Goal: Information Seeking & Learning: Learn about a topic

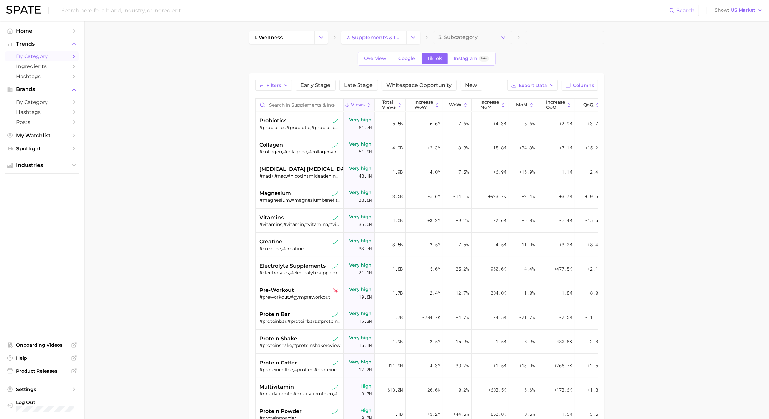
click at [45, 59] on span "by Category" at bounding box center [42, 56] width 52 height 6
click at [308, 127] on div "#probiotics,#probiotic,#probioticos,#probioticsforwomen" at bounding box center [300, 128] width 81 height 6
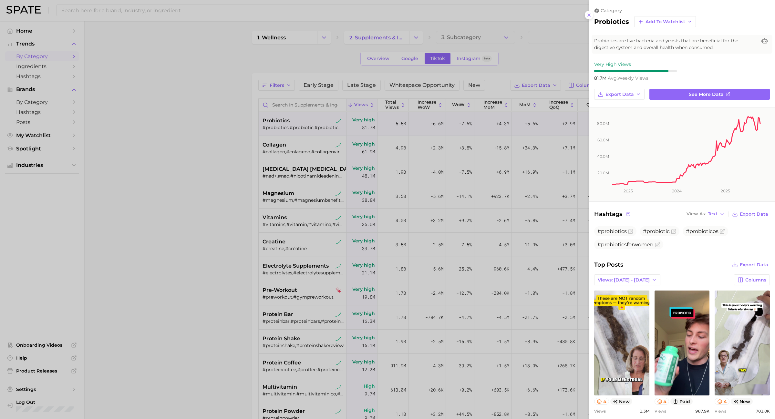
click at [182, 70] on div at bounding box center [387, 209] width 775 height 419
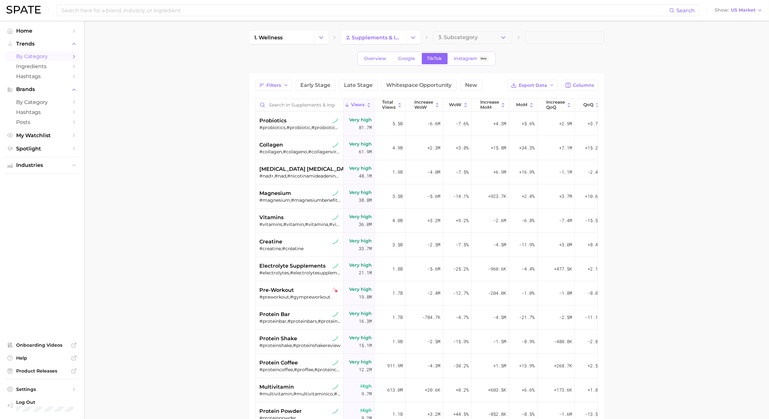
click at [14, 57] on link "by Category" at bounding box center [42, 56] width 74 height 10
click at [68, 58] on span "by Category" at bounding box center [42, 56] width 52 height 6
click at [384, 65] on div "Overview Google TikTok Instagram Beta" at bounding box center [427, 59] width 138 height 14
click at [383, 61] on span "Overview" at bounding box center [375, 58] width 22 height 5
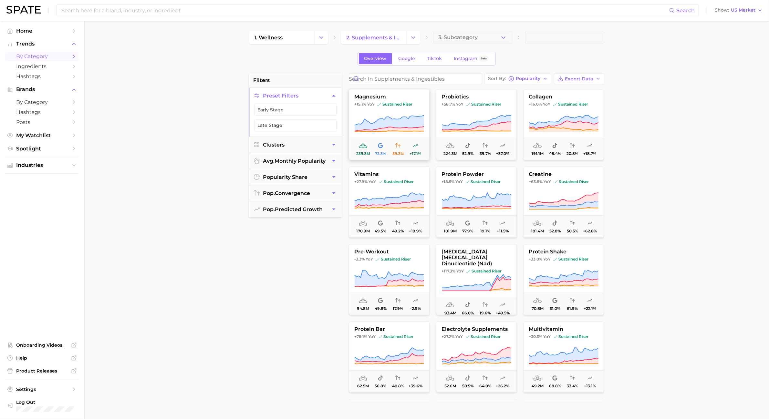
click at [381, 122] on icon at bounding box center [389, 123] width 69 height 16
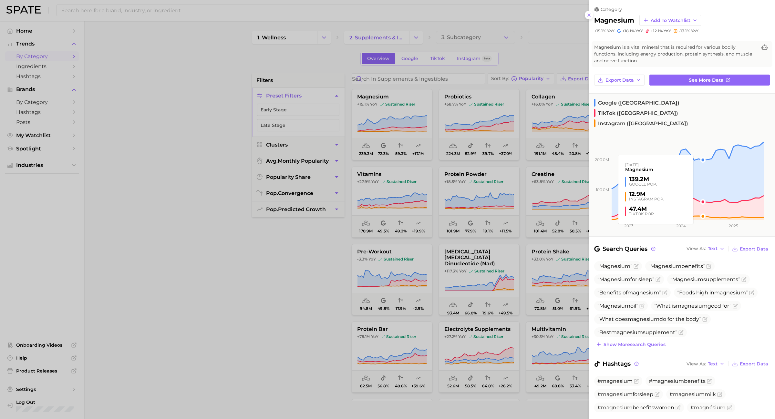
click at [703, 142] on rect at bounding box center [676, 173] width 175 height 94
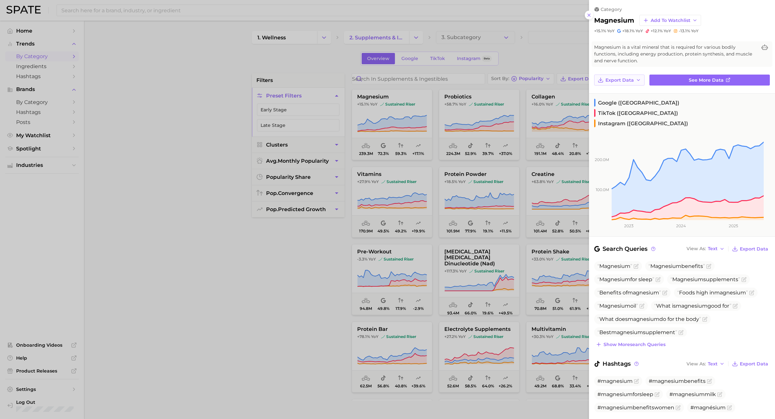
click at [627, 81] on span "Export Data" at bounding box center [620, 80] width 28 height 5
click at [638, 92] on span "Time Series CSV" at bounding box center [624, 91] width 38 height 5
click at [280, 74] on div at bounding box center [387, 209] width 775 height 419
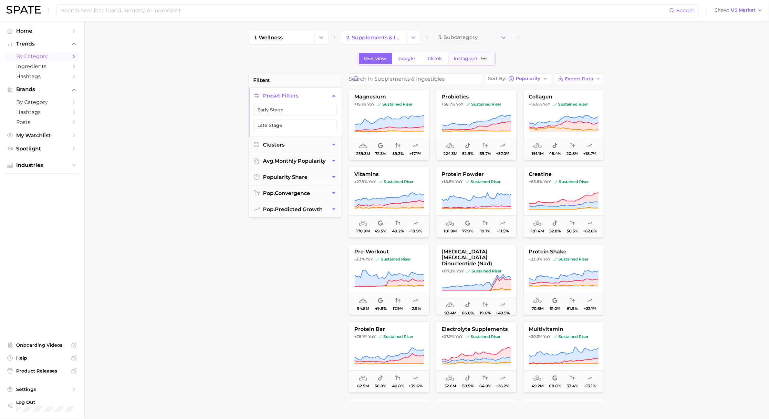
click at [484, 54] on link "Instagram Beta" at bounding box center [472, 58] width 46 height 11
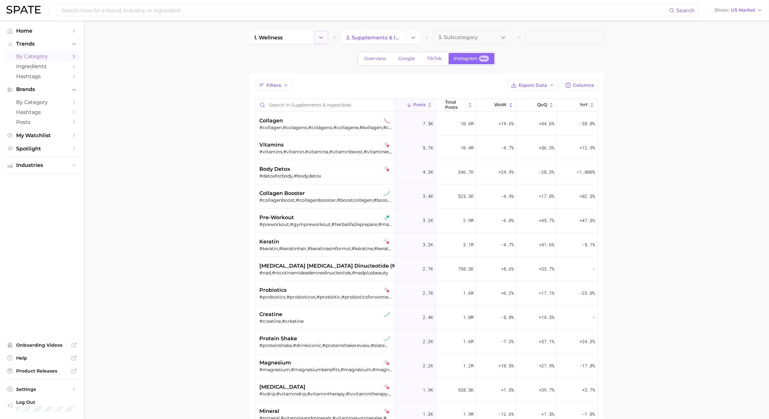
click at [327, 33] on button "Change Category" at bounding box center [321, 37] width 14 height 13
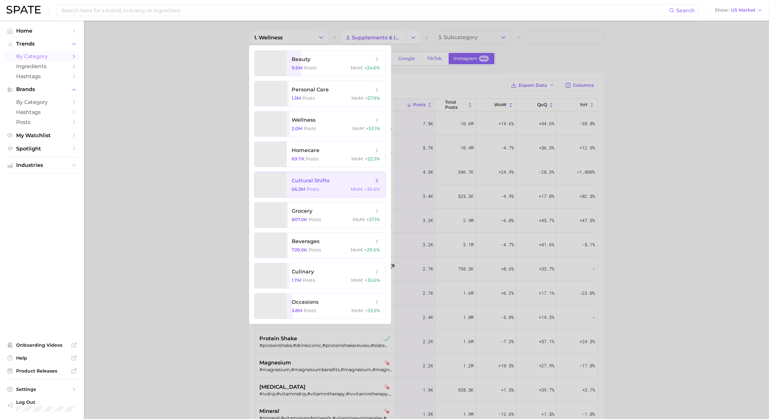
click at [307, 191] on span "Posts" at bounding box center [313, 189] width 13 height 6
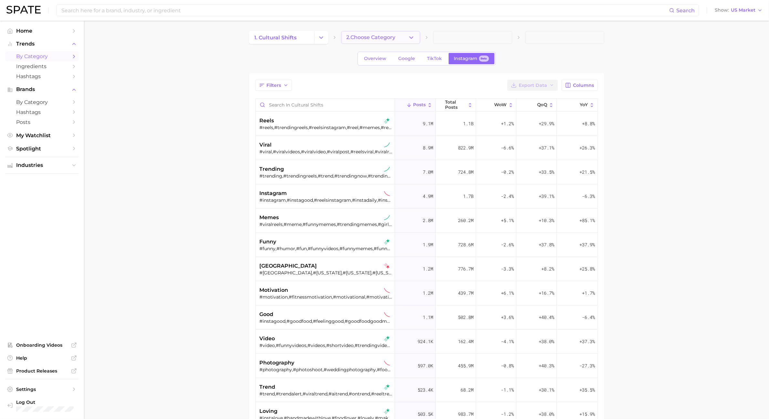
click at [404, 35] on button "2. Choose Category" at bounding box center [380, 37] width 79 height 13
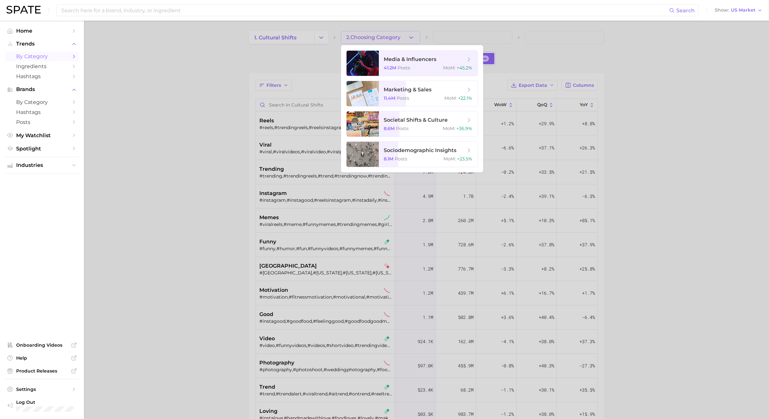
click at [596, 63] on div at bounding box center [384, 209] width 769 height 419
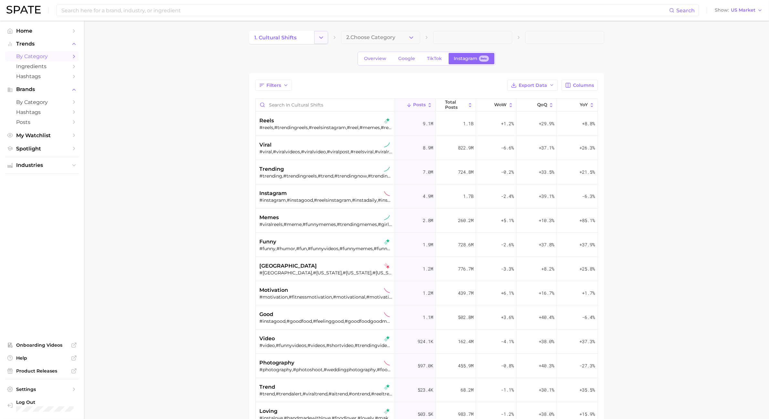
click at [326, 37] on button "Change Category" at bounding box center [321, 37] width 14 height 13
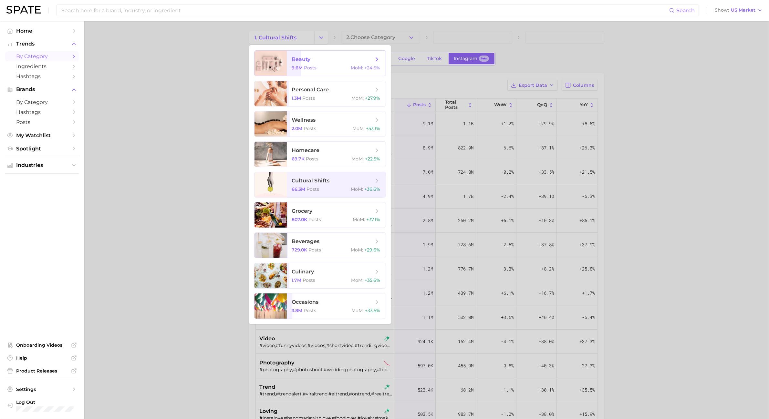
click at [322, 63] on span "beauty 9.6m Posts MoM : +24.6%" at bounding box center [336, 63] width 99 height 25
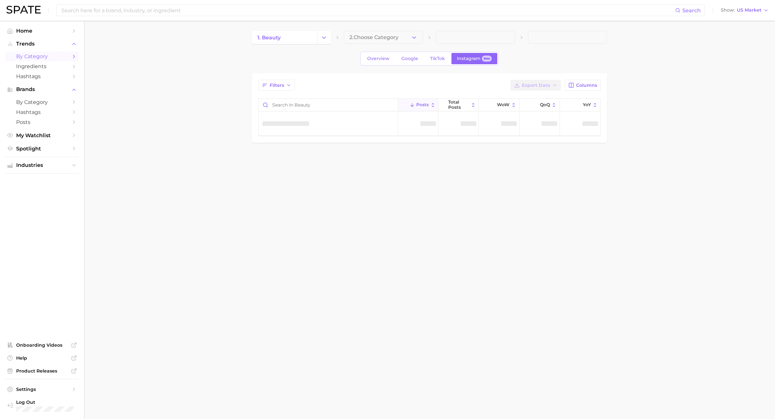
click at [385, 38] on span "2. Choose Category" at bounding box center [374, 38] width 49 height 6
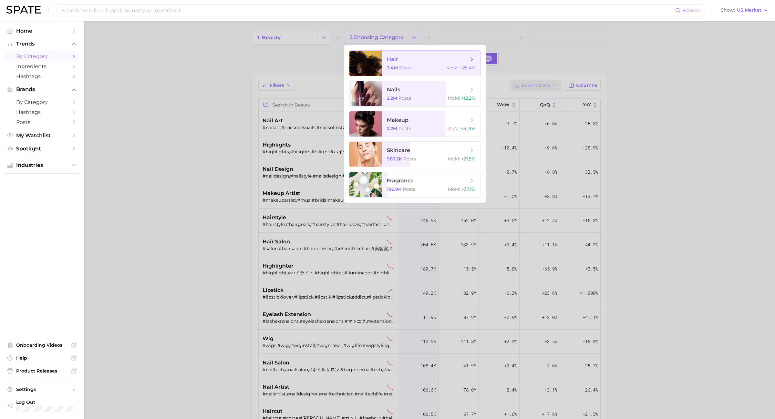
click at [403, 66] on span "Posts" at bounding box center [405, 68] width 13 height 6
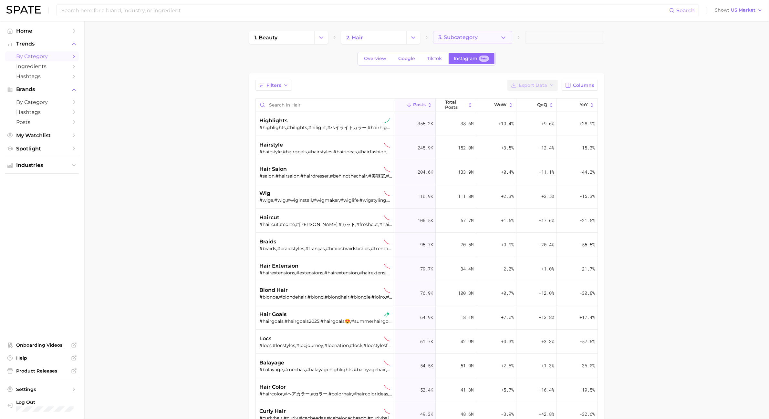
click at [446, 35] on span "3. Subcategory" at bounding box center [458, 38] width 39 height 6
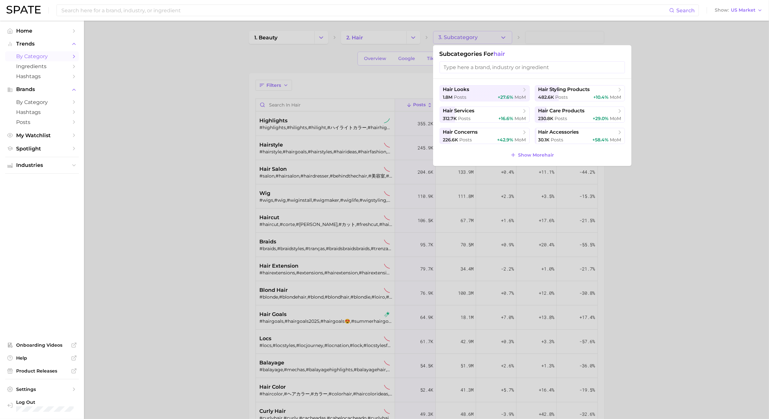
click at [346, 68] on div at bounding box center [384, 209] width 769 height 419
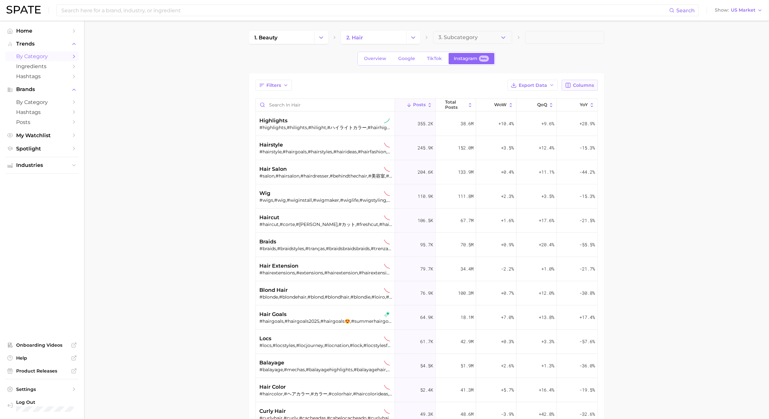
click at [581, 90] on button "Columns" at bounding box center [580, 85] width 36 height 11
click at [517, 125] on button "WoW" at bounding box center [546, 129] width 103 height 11
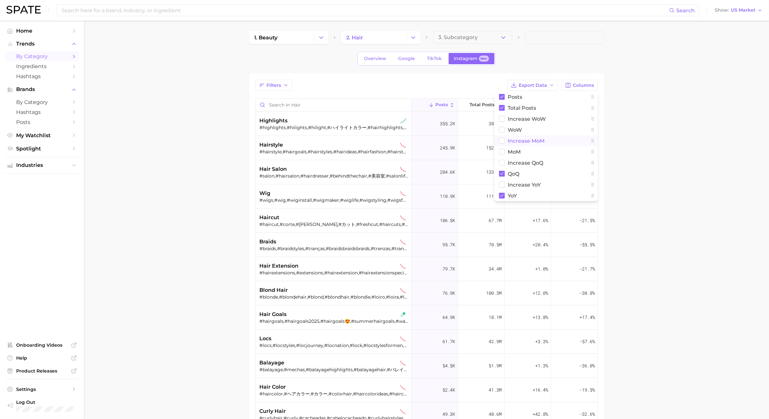
click at [516, 139] on span "Increase MoM" at bounding box center [526, 140] width 37 height 5
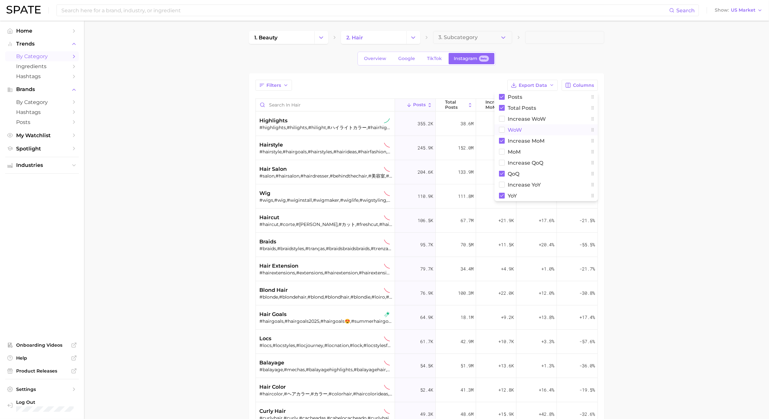
click at [509, 131] on span "WoW" at bounding box center [515, 129] width 14 height 5
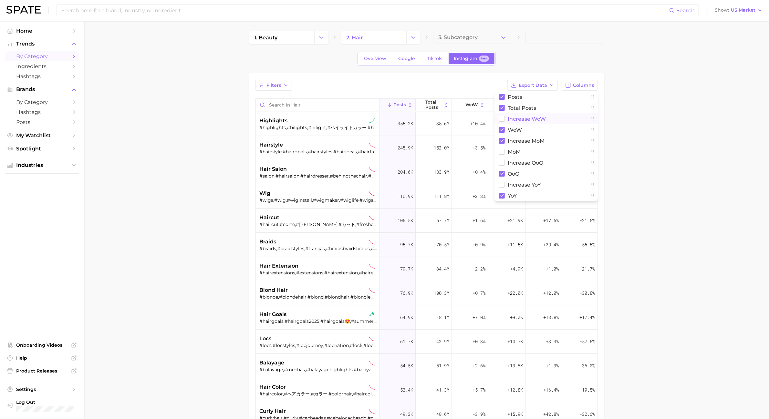
click at [506, 120] on button "Increase WoW" at bounding box center [546, 118] width 103 height 11
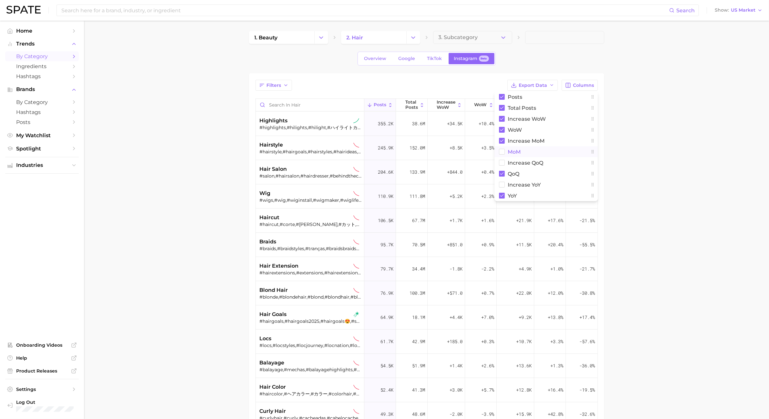
click at [506, 152] on button "MoM" at bounding box center [546, 151] width 103 height 11
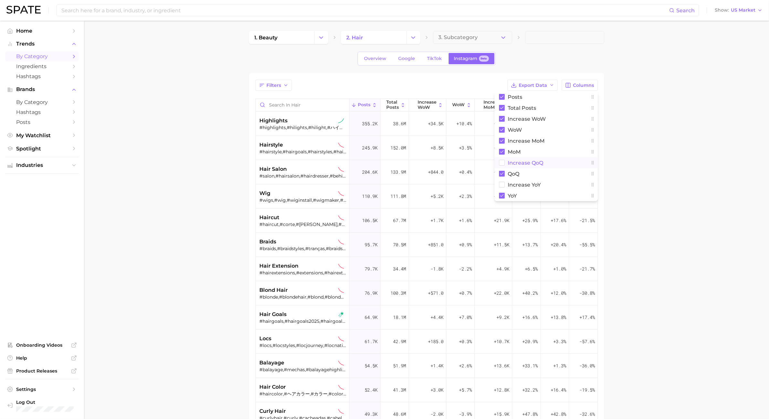
click at [504, 164] on rect at bounding box center [501, 162] width 5 height 5
click at [501, 184] on rect at bounding box center [501, 184] width 5 height 5
click at [622, 116] on main "1. beauty 2. hair 3. Subcategory Overview Google TikTok Instagram Beta Filters …" at bounding box center [426, 289] width 685 height 536
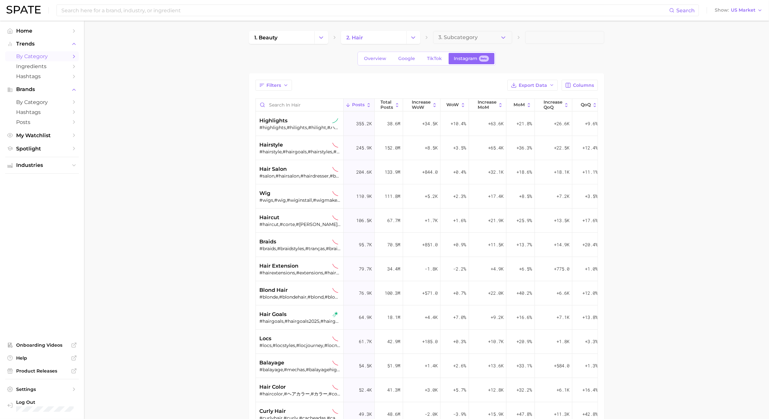
click at [554, 79] on div "Filters Export Data Columns Posts Total Posts Increase WoW WoW Increase MoM MoM…" at bounding box center [426, 298] width 355 height 451
click at [551, 84] on icon "button" at bounding box center [551, 85] width 5 height 5
click at [542, 94] on button "Table Data CSV" at bounding box center [522, 97] width 71 height 12
click at [527, 83] on span "Export Data" at bounding box center [533, 85] width 28 height 5
click at [466, 78] on div "Filters Export Data Table Data CSV Time Series CSV Columns Posts Total Posts In…" at bounding box center [426, 298] width 355 height 451
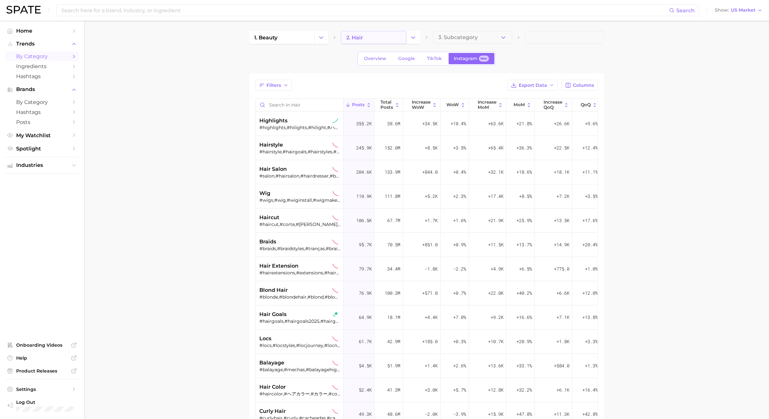
click at [351, 34] on link "2. hair" at bounding box center [373, 37] width 65 height 13
click at [409, 37] on button "Change Category" at bounding box center [413, 37] width 14 height 13
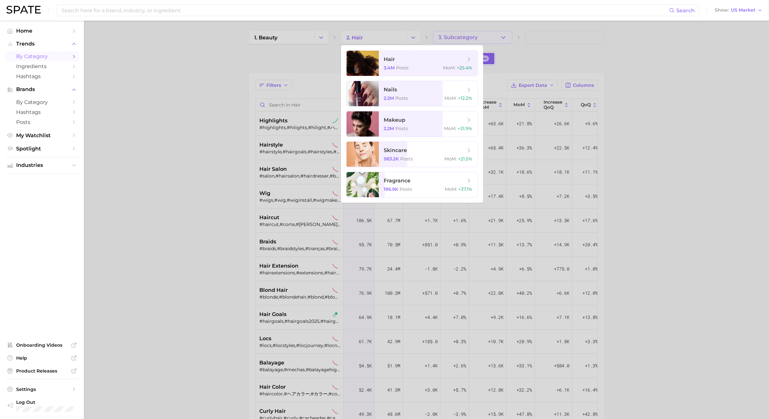
click at [500, 39] on div at bounding box center [384, 209] width 769 height 419
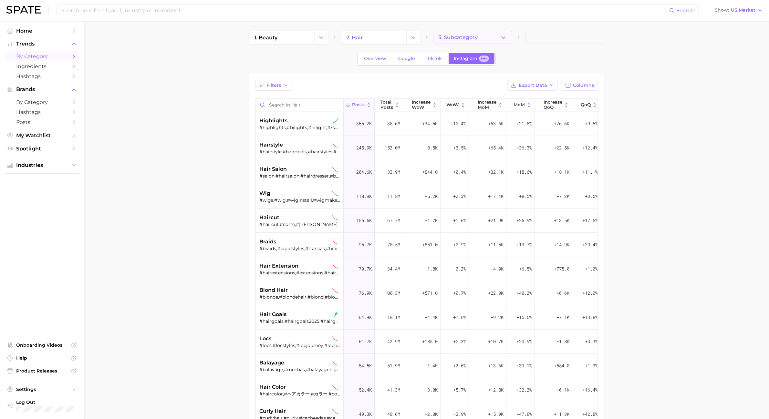
click at [500, 39] on icon "button" at bounding box center [503, 37] width 7 height 7
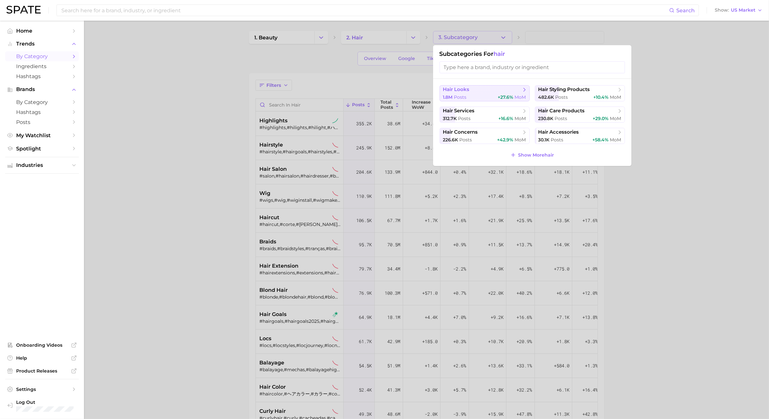
click at [484, 100] on div "1.8m Posts +27.6% MoM" at bounding box center [484, 97] width 83 height 6
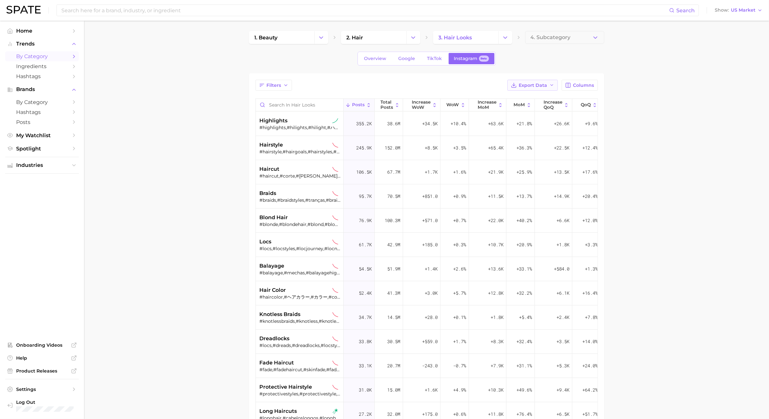
click at [551, 90] on button "Export Data" at bounding box center [532, 85] width 50 height 11
click at [540, 99] on button "Table Data CSV" at bounding box center [522, 97] width 71 height 12
click at [509, 39] on button "Change Category" at bounding box center [505, 37] width 14 height 13
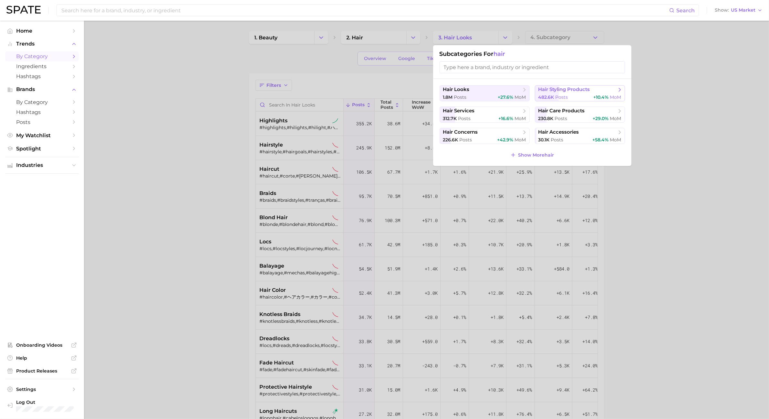
click at [557, 98] on span "Posts" at bounding box center [562, 97] width 13 height 6
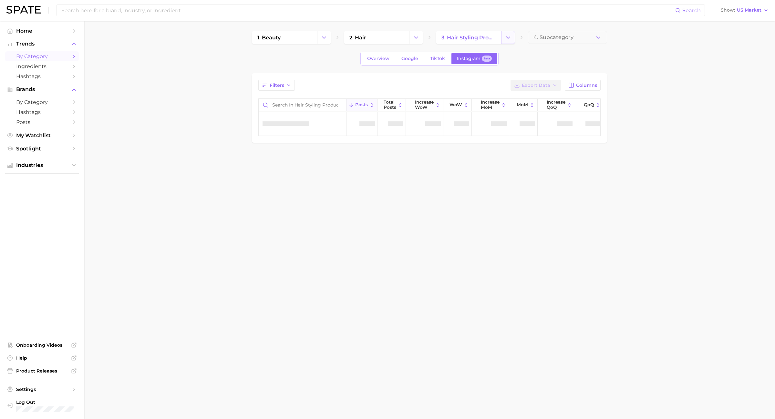
click at [506, 36] on icon "Change Category" at bounding box center [508, 37] width 7 height 7
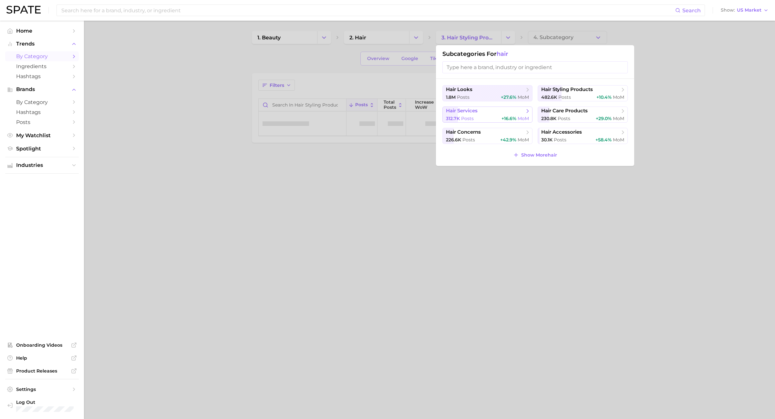
click at [496, 110] on span "hair services" at bounding box center [485, 111] width 78 height 6
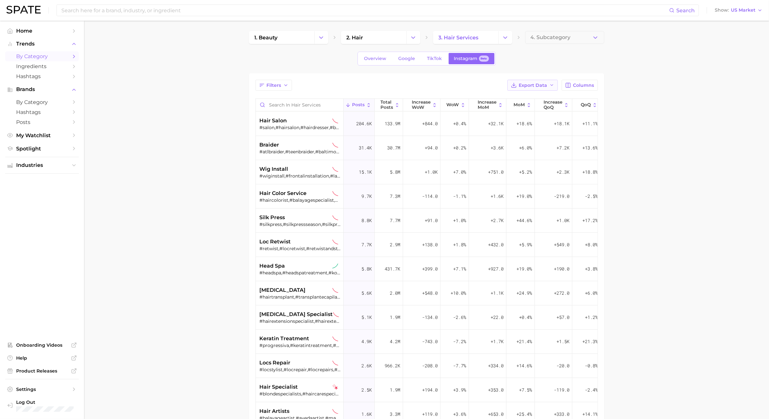
click at [548, 83] on button "Export Data" at bounding box center [532, 85] width 50 height 11
click at [540, 94] on button "Table Data CSV" at bounding box center [522, 97] width 71 height 12
click at [507, 45] on div "1. beauty 2. hair 3. hair services 4. Subcategory Overview Google TikTok Instag…" at bounding box center [426, 277] width 355 height 493
click at [510, 40] on button "Change Category" at bounding box center [505, 37] width 14 height 13
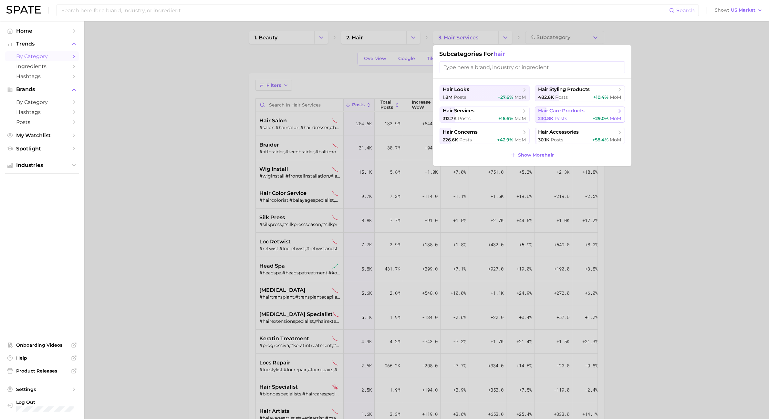
click at [603, 115] on button "hair care products 230.8k Posts +29.0% MoM" at bounding box center [580, 115] width 90 height 16
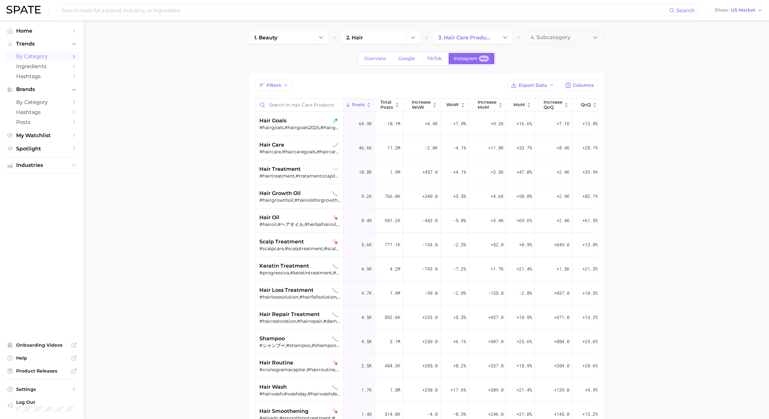
click at [533, 92] on div "Filters Export Data Columns Posts Total Posts Increase WoW WoW Increase MoM MoM…" at bounding box center [427, 299] width 342 height 438
click at [533, 90] on button "Export Data" at bounding box center [532, 85] width 50 height 11
click at [532, 100] on button "Table Data CSV" at bounding box center [522, 97] width 71 height 12
click at [537, 88] on span "Export Data" at bounding box center [533, 85] width 28 height 5
click at [534, 62] on div "Overview Google TikTok Instagram Beta" at bounding box center [426, 59] width 355 height 14
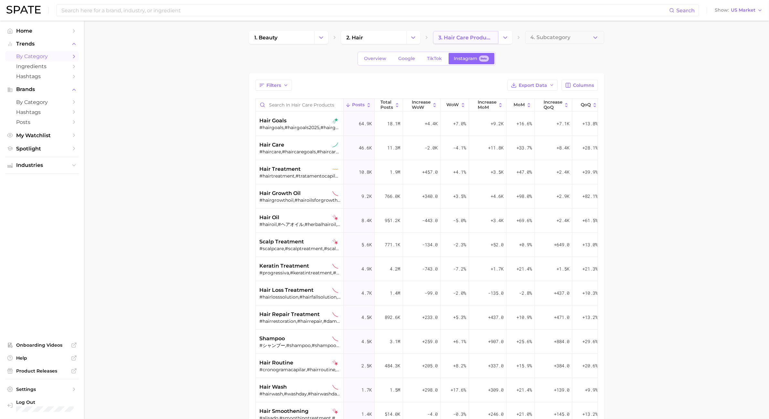
click at [485, 34] on link "3. hair care products" at bounding box center [465, 37] width 65 height 13
click at [504, 37] on icon "Change Category" at bounding box center [505, 37] width 7 height 7
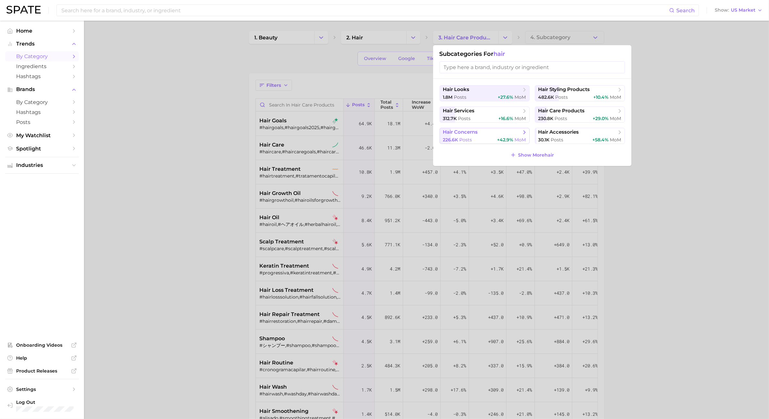
click at [493, 137] on div "226.6k Posts +42.9% MoM" at bounding box center [484, 140] width 83 height 6
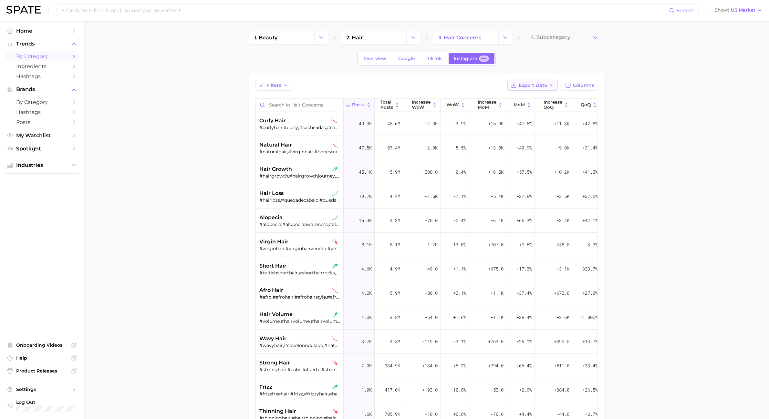
click at [540, 86] on span "Export Data" at bounding box center [533, 85] width 28 height 5
click at [535, 97] on button "Table Data CSV" at bounding box center [522, 97] width 71 height 12
click at [415, 37] on icon "Change Category" at bounding box center [413, 37] width 7 height 7
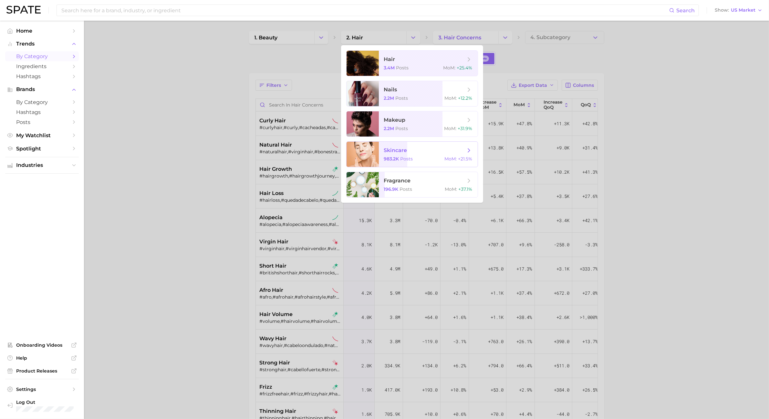
click at [412, 154] on span "skincare" at bounding box center [424, 150] width 81 height 7
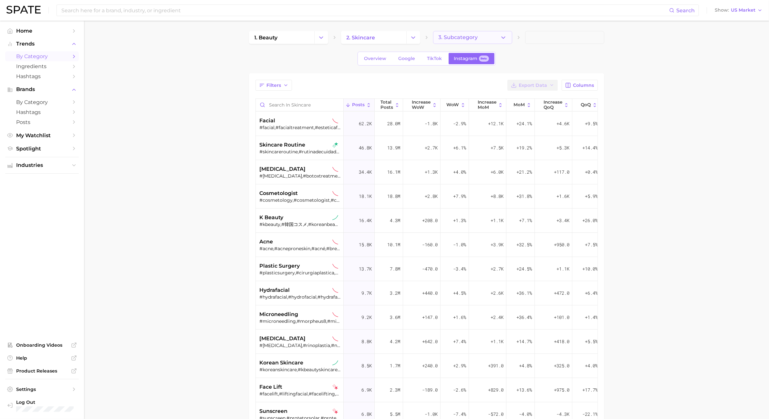
click at [495, 39] on button "3. Subcategory" at bounding box center [472, 37] width 79 height 13
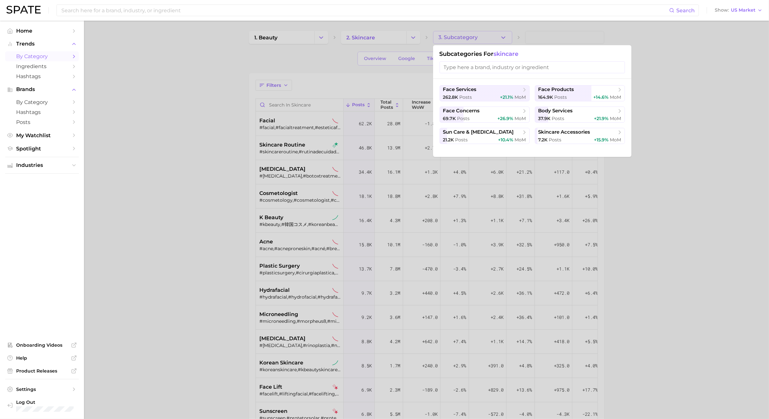
click at [414, 78] on div at bounding box center [384, 209] width 769 height 419
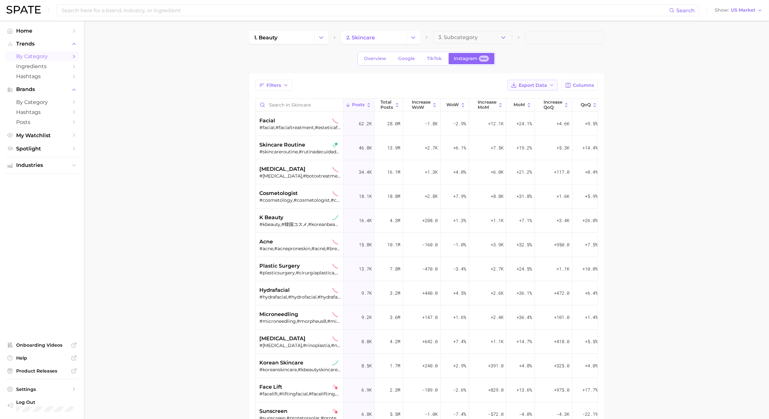
click at [534, 90] on button "Export Data" at bounding box center [532, 85] width 50 height 11
click at [534, 95] on button "Table Data CSV" at bounding box center [522, 97] width 71 height 12
click at [411, 39] on icon "Change Category" at bounding box center [413, 37] width 7 height 7
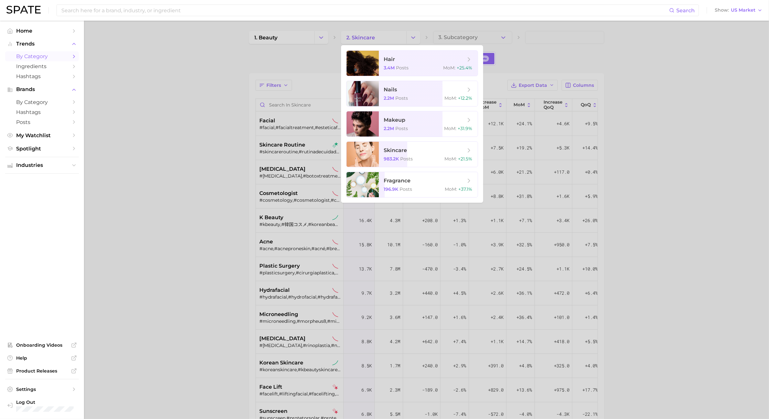
click at [309, 65] on div at bounding box center [384, 209] width 769 height 419
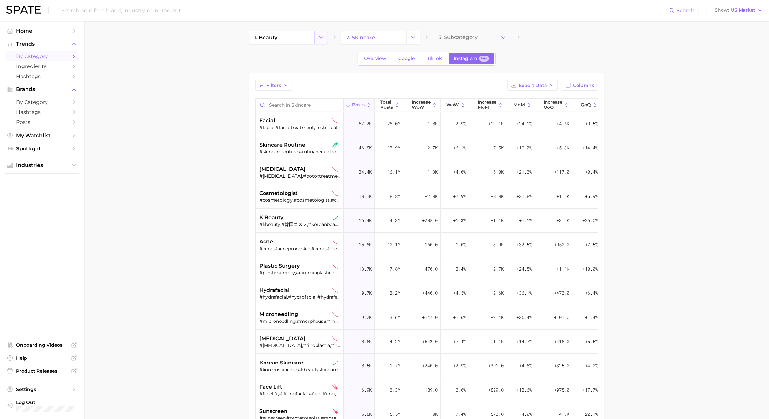
click at [326, 41] on button "Change Category" at bounding box center [321, 37] width 14 height 13
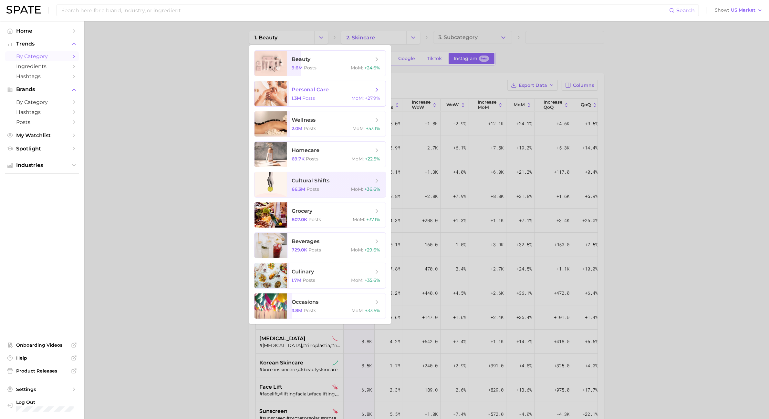
click at [326, 101] on span "personal care 1.3m Posts MoM : +27.9%" at bounding box center [336, 93] width 99 height 25
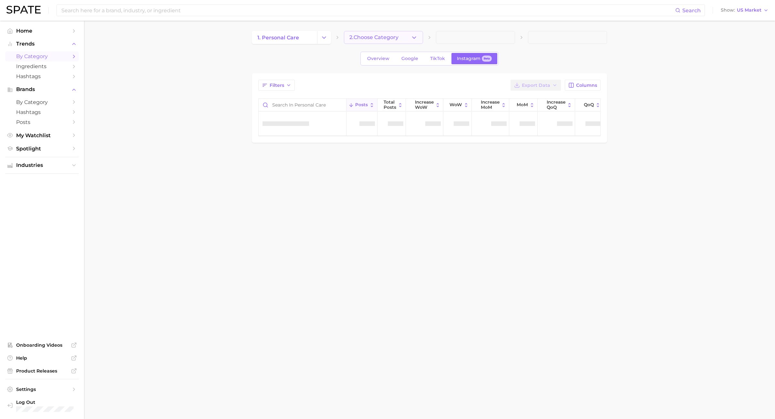
click at [410, 34] on button "2. Choose Category" at bounding box center [383, 37] width 79 height 13
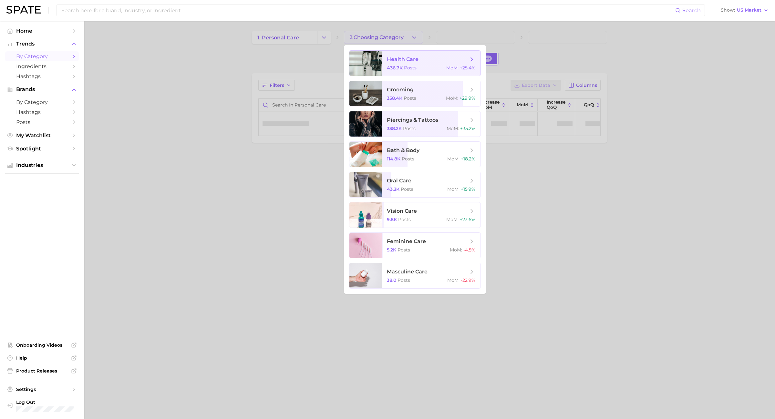
click at [428, 61] on span "health care" at bounding box center [427, 59] width 81 height 7
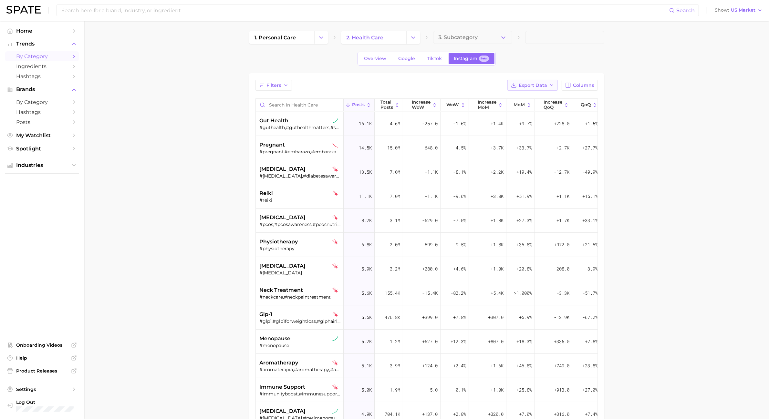
click at [538, 86] on span "Export Data" at bounding box center [533, 85] width 28 height 5
click at [526, 99] on span "Table Data CSV" at bounding box center [516, 97] width 36 height 5
click at [411, 40] on icon "Change Category" at bounding box center [413, 37] width 7 height 7
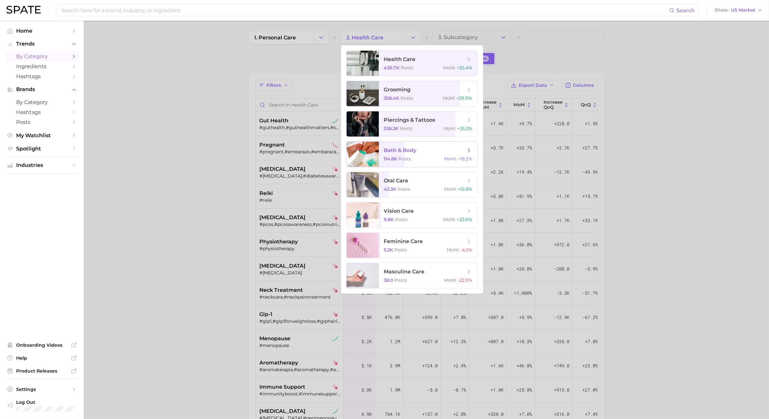
click at [423, 156] on div "114.8k Posts MoM : +18.2%" at bounding box center [428, 159] width 89 height 6
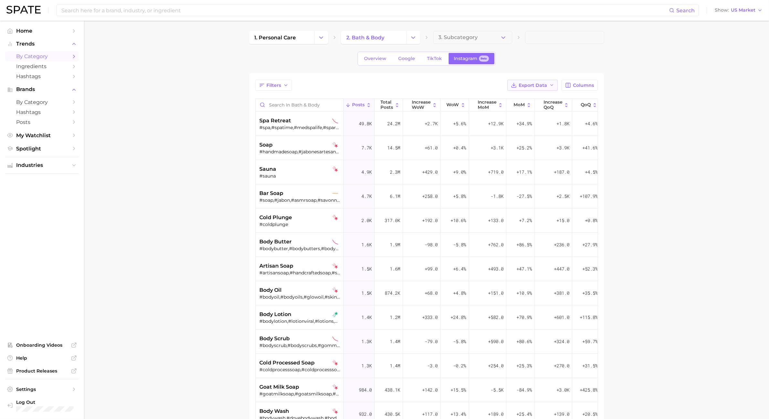
click at [535, 85] on span "Export Data" at bounding box center [533, 85] width 28 height 5
click at [534, 96] on button "Table Data CSV" at bounding box center [522, 97] width 71 height 12
click at [415, 36] on icon "Change Category" at bounding box center [413, 37] width 7 height 7
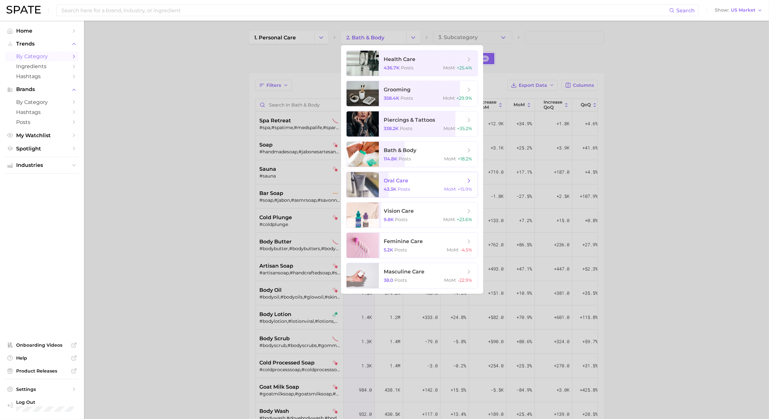
click at [437, 187] on div "43.3k Posts MoM : +15.9%" at bounding box center [428, 189] width 89 height 6
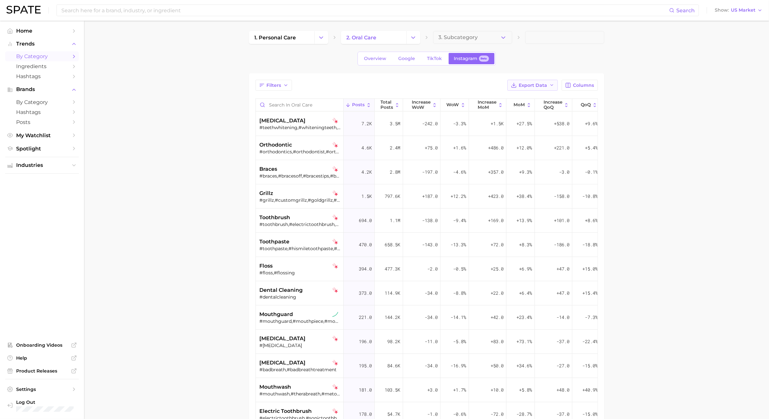
click at [544, 83] on span "Export Data" at bounding box center [533, 85] width 28 height 5
click at [537, 97] on button "Table Data CSV" at bounding box center [522, 97] width 71 height 12
click at [412, 41] on button "Change Category" at bounding box center [413, 37] width 14 height 13
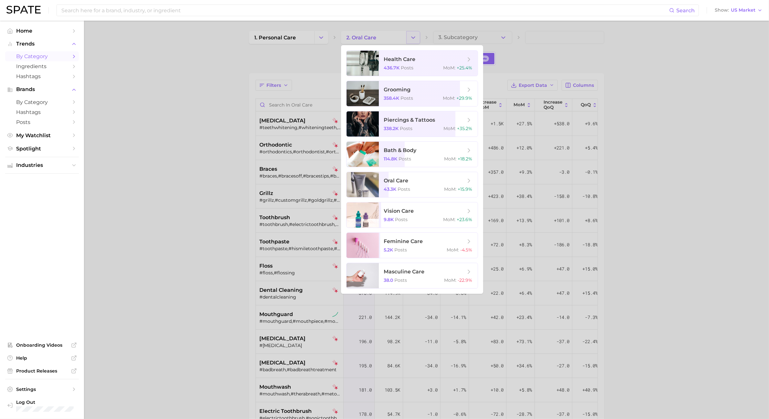
click at [412, 41] on div at bounding box center [384, 209] width 769 height 419
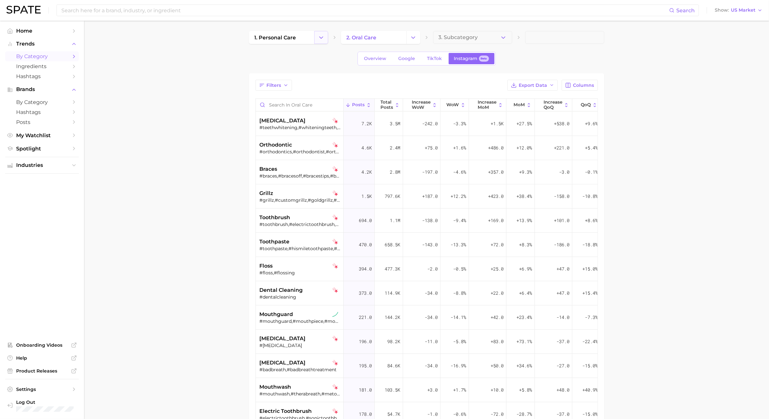
click at [323, 36] on icon "Change Category" at bounding box center [321, 37] width 7 height 7
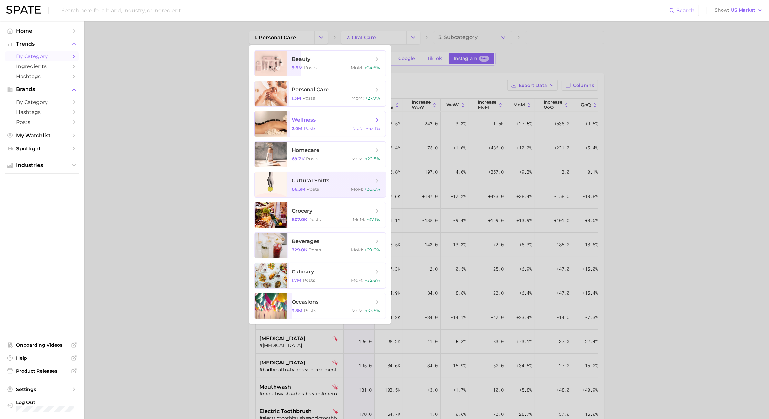
click at [326, 113] on span "wellness 2.0m Posts MoM : +53.1%" at bounding box center [336, 123] width 99 height 25
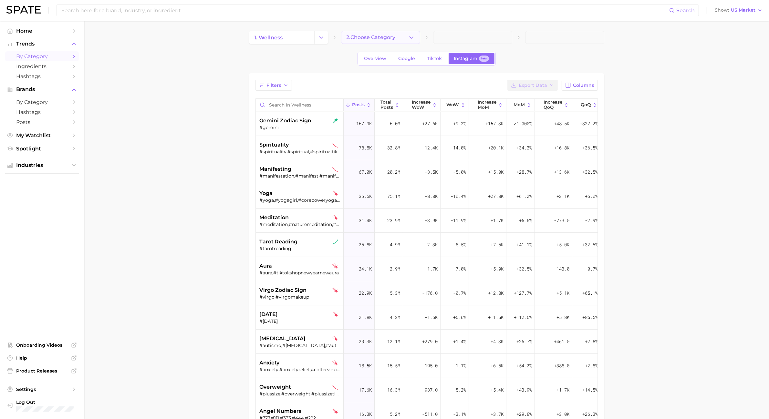
click at [408, 39] on icon "button" at bounding box center [411, 37] width 7 height 7
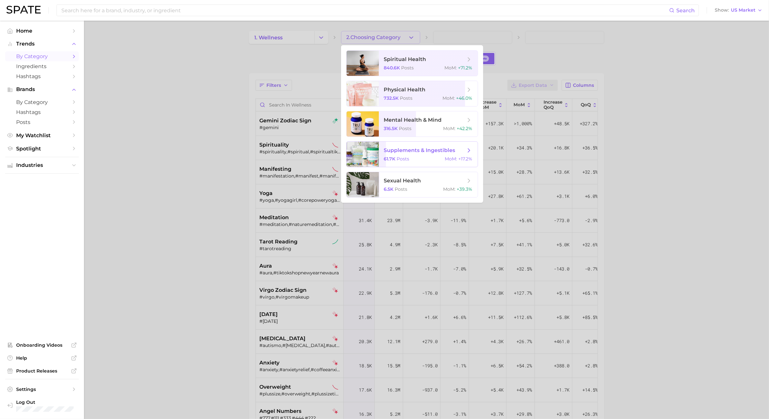
click at [428, 152] on span "supplements & ingestibles" at bounding box center [419, 150] width 71 height 6
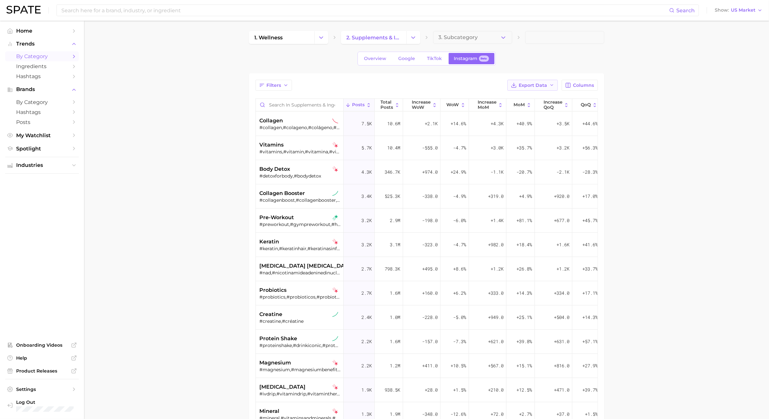
click at [545, 85] on span "Export Data" at bounding box center [533, 85] width 28 height 5
click at [545, 96] on button "Table Data CSV" at bounding box center [522, 97] width 71 height 12
click at [273, 190] on span "collagen booster" at bounding box center [283, 194] width 46 height 8
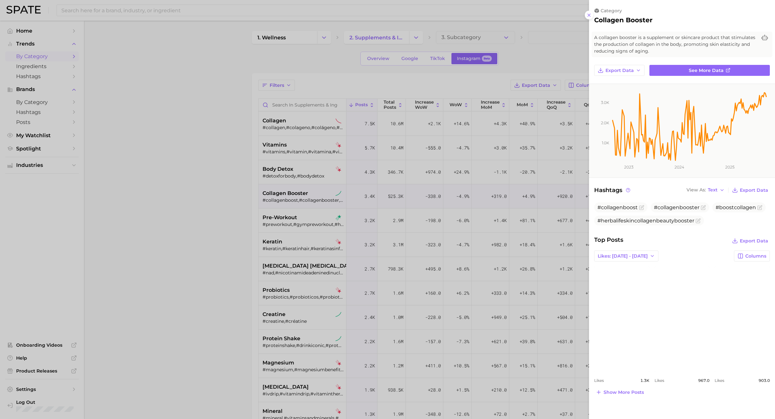
click at [318, 220] on div at bounding box center [387, 209] width 775 height 419
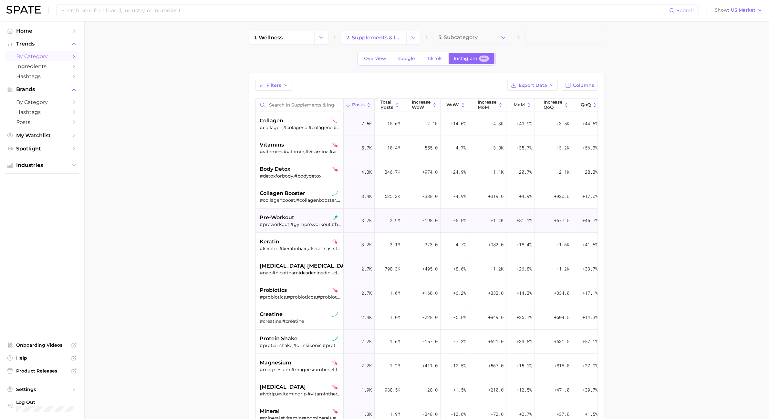
drag, startPoint x: 318, startPoint y: 221, endPoint x: 321, endPoint y: 223, distance: 3.9
click at [321, 223] on div "pre-workout #preworkout,#gympreworkout,#herbalife24prepare,#maurtenbicarbsystem" at bounding box center [300, 221] width 81 height 24
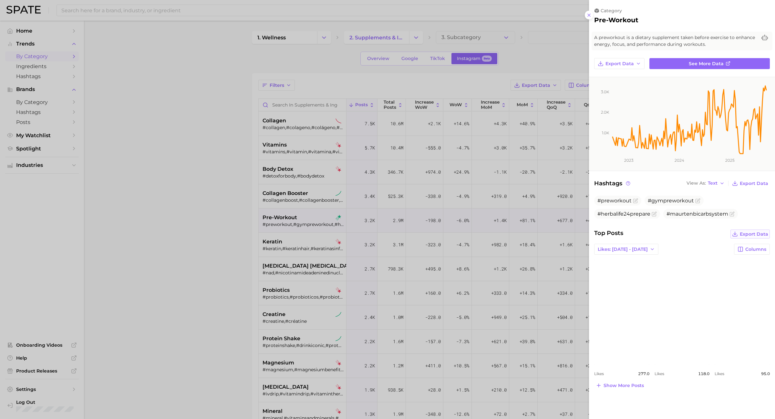
click at [748, 232] on span "Export Data" at bounding box center [754, 234] width 28 height 5
click at [640, 287] on link "view post on Instagram" at bounding box center [621, 312] width 55 height 105
